Goal: Obtain resource: Download file/media

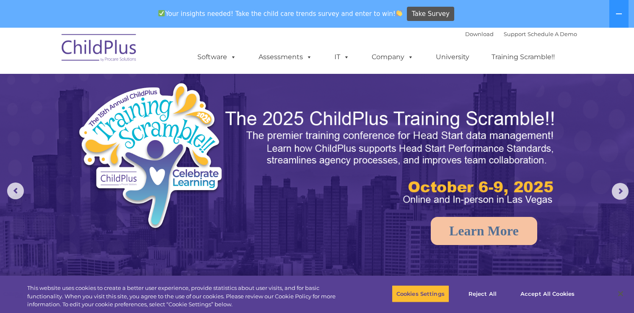
scroll to position [220, 0]
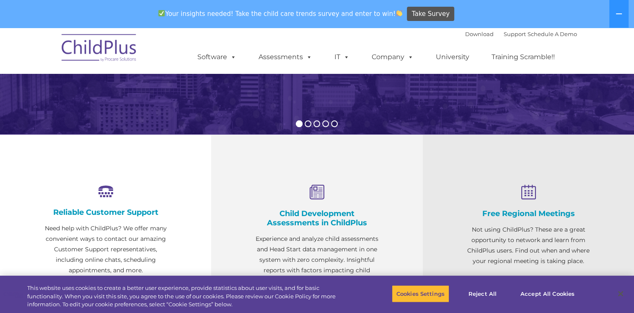
select select "MEDIUM"
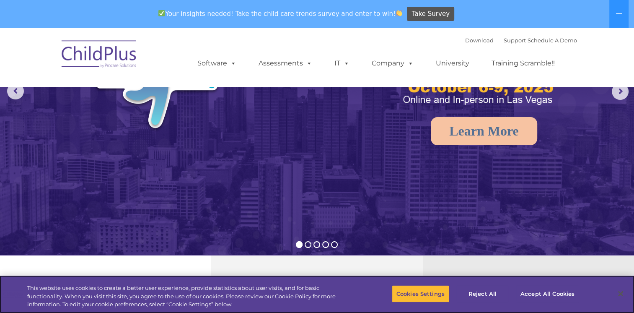
scroll to position [0, 0]
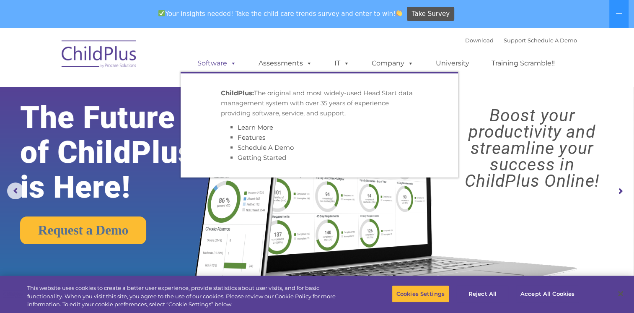
click at [230, 59] on span at bounding box center [231, 63] width 9 height 8
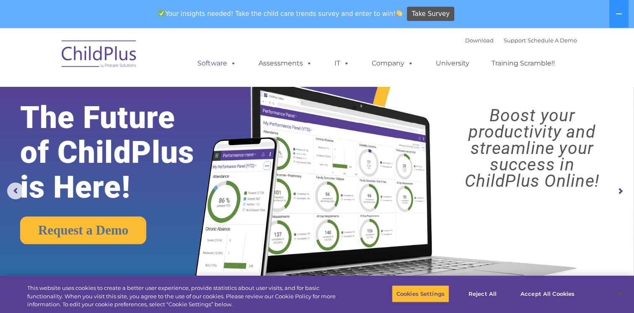
click at [235, 63] on span at bounding box center [231, 63] width 9 height 8
click at [465, 38] on link "Download" at bounding box center [479, 40] width 28 height 7
click at [620, 14] on icon at bounding box center [618, 13] width 7 height 7
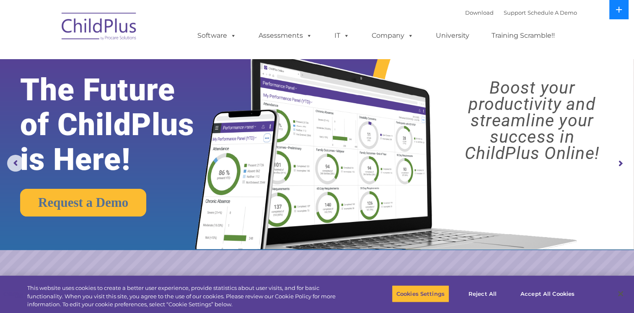
click at [620, 14] on button at bounding box center [618, 9] width 19 height 19
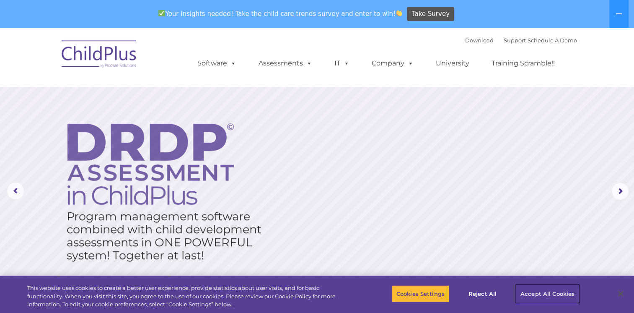
click at [561, 292] on button "Accept All Cookies" at bounding box center [547, 293] width 63 height 18
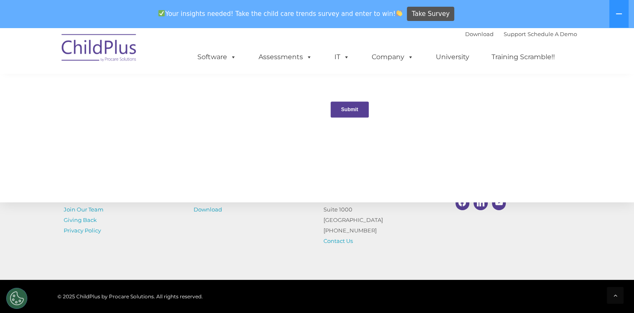
scroll to position [941, 0]
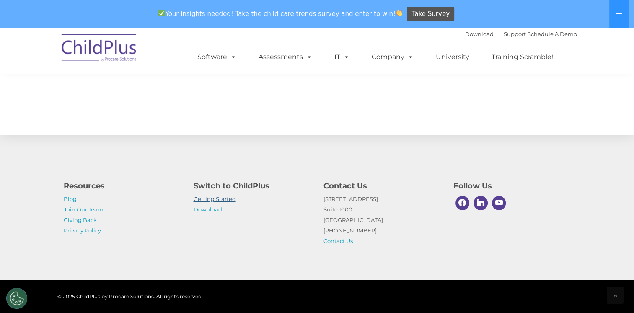
click at [220, 200] on link "Getting Started" at bounding box center [215, 198] width 42 height 7
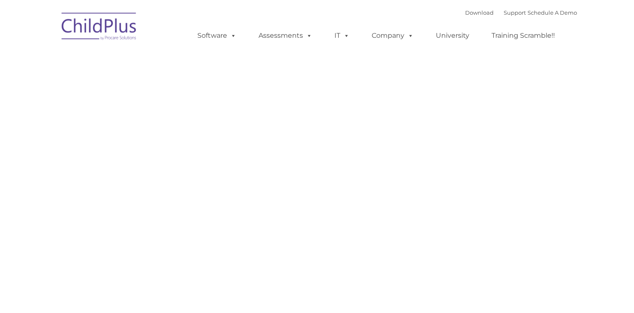
type input ""
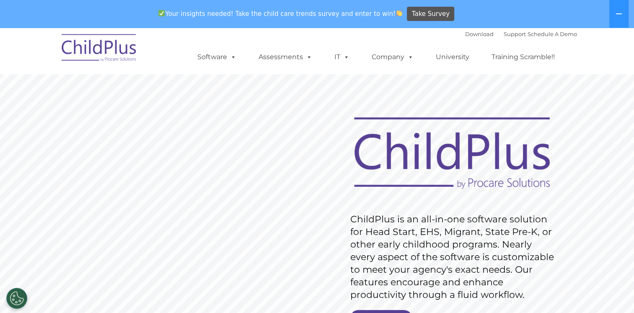
scroll to position [75, 0]
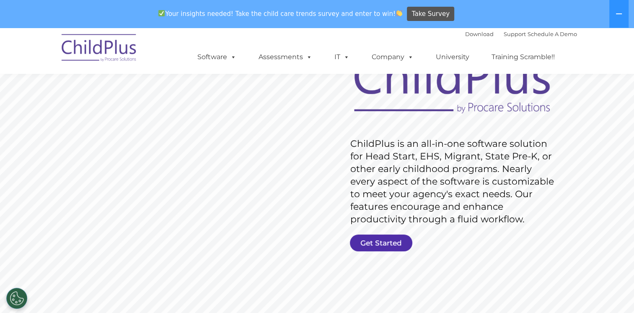
click at [382, 248] on link "Get Started" at bounding box center [381, 242] width 62 height 17
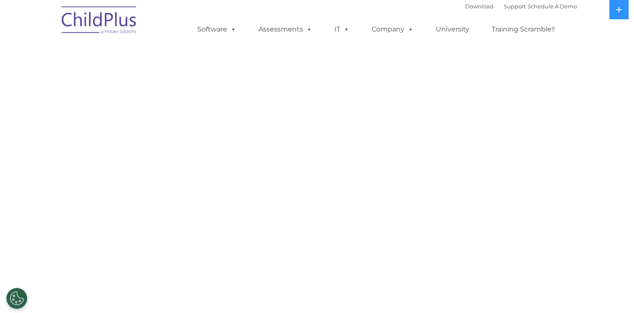
select select "MEDIUM"
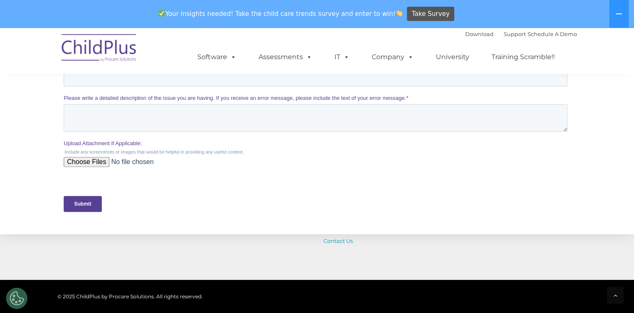
scroll to position [354, 0]
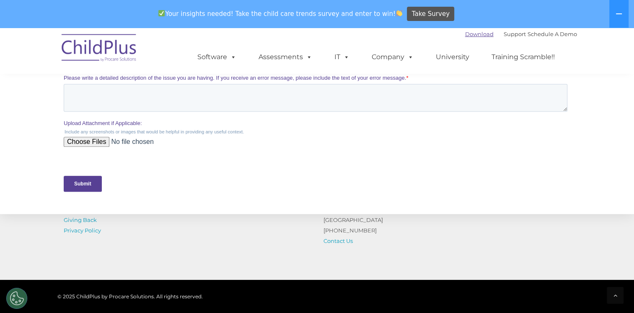
click at [470, 36] on link "Download" at bounding box center [479, 34] width 28 height 7
